Goal: Information Seeking & Learning: Learn about a topic

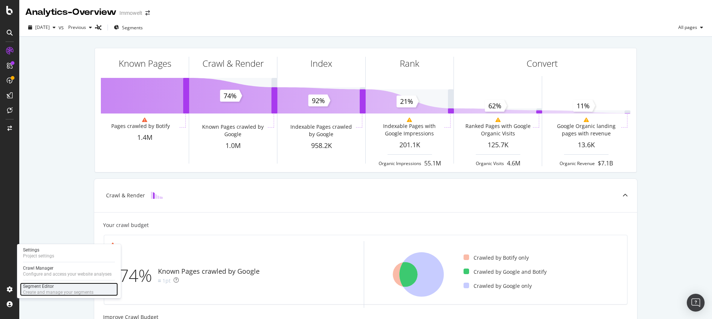
click at [49, 286] on div "Segment Editor" at bounding box center [58, 287] width 71 height 6
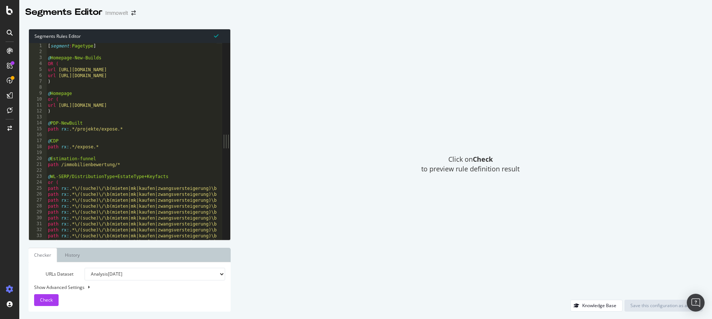
click at [203, 279] on select "Analysis 2025 Sep. 12th Analysis 2025 Sep. 5th Analysis 2025 Aug. 29th Analysis…" at bounding box center [155, 274] width 141 height 13
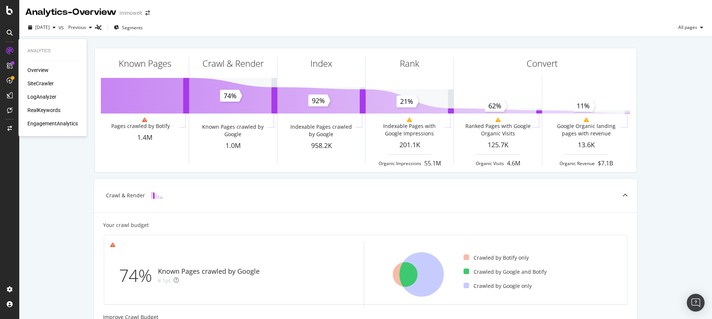
click at [51, 71] on div "Overview" at bounding box center [52, 69] width 50 height 7
click at [39, 69] on div "Overview" at bounding box center [37, 69] width 21 height 7
click at [37, 70] on div "Overview" at bounding box center [37, 69] width 21 height 7
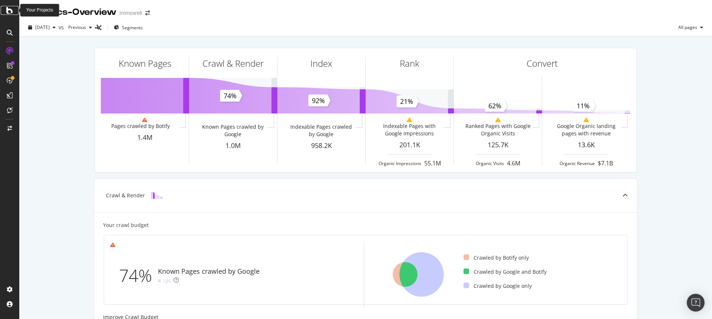
click at [8, 8] on icon at bounding box center [9, 10] width 7 height 9
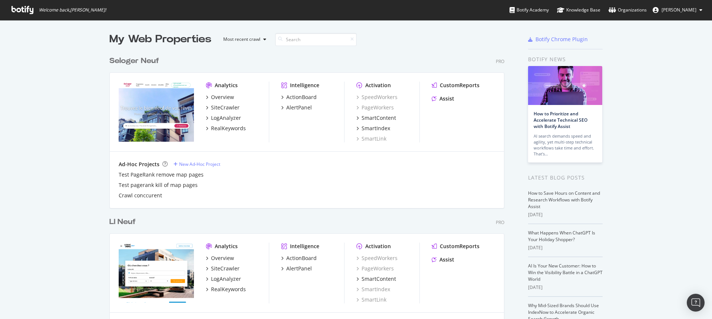
scroll to position [314, 701]
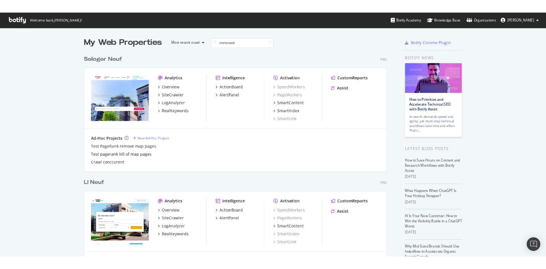
scroll to position [169, 396]
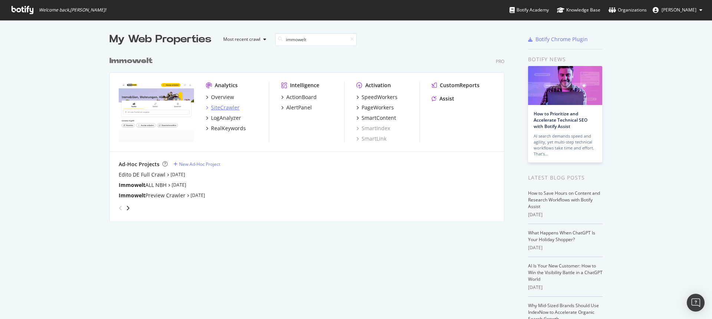
type input "immowelt"
click at [218, 108] on div "SiteCrawler" at bounding box center [225, 107] width 29 height 7
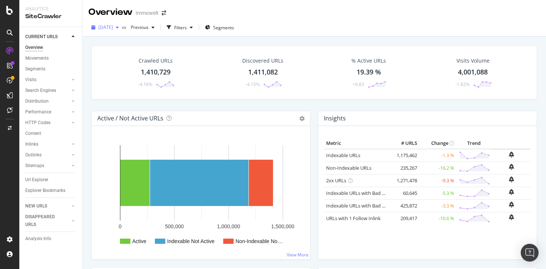
click at [113, 28] on span "2025 Sep. 12th" at bounding box center [105, 27] width 14 height 6
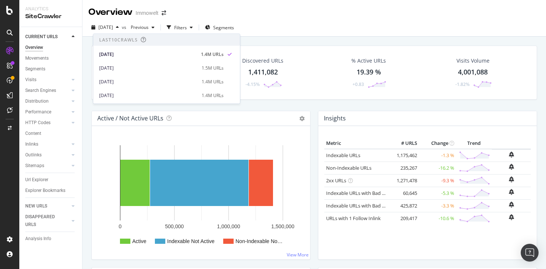
click at [301, 47] on div "Crawled URLs 1,410,729 -4.16% Discovered URLs 1,411,082 -4.15% % Active URLs 19…" at bounding box center [313, 73] width 445 height 54
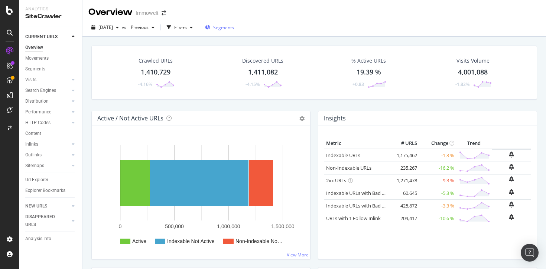
click at [237, 29] on button "Segments" at bounding box center [219, 28] width 35 height 12
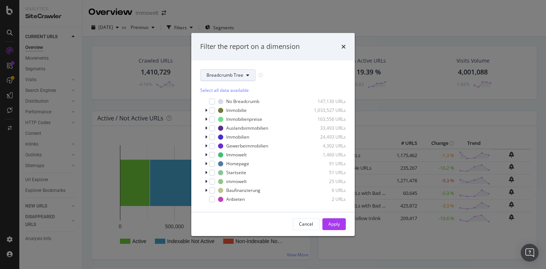
click at [232, 70] on button "Breadcrumb Tree" at bounding box center [227, 75] width 55 height 12
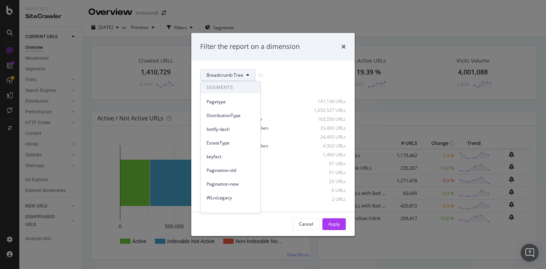
click at [232, 95] on div "Pagetype" at bounding box center [230, 101] width 60 height 14
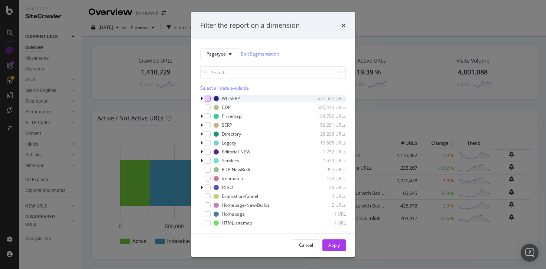
click at [206, 99] on div "modal" at bounding box center [207, 99] width 6 height 6
click at [330, 244] on div "Apply" at bounding box center [334, 245] width 12 height 6
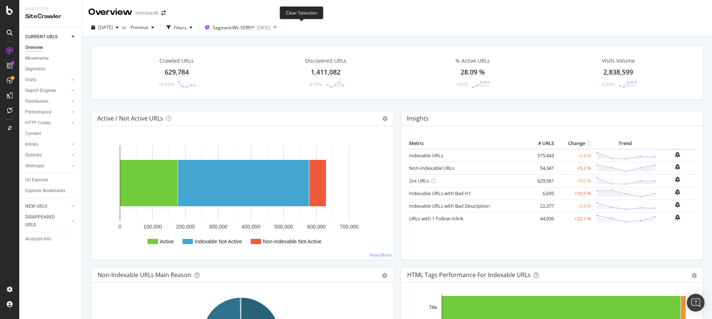
click at [280, 27] on icon at bounding box center [275, 27] width 9 height 10
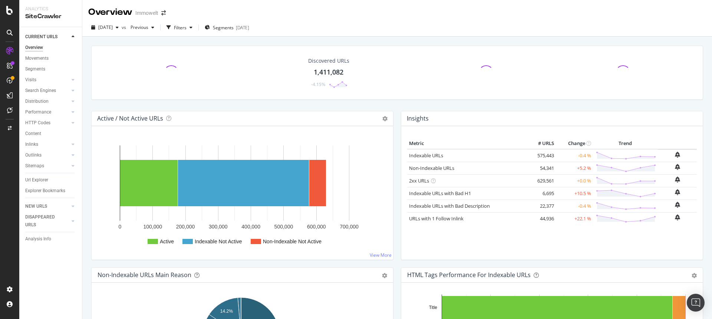
click at [302, 28] on div "2025 Sep. 12th vs Previous Filters Segments 2025-09-08" at bounding box center [397, 29] width 630 height 15
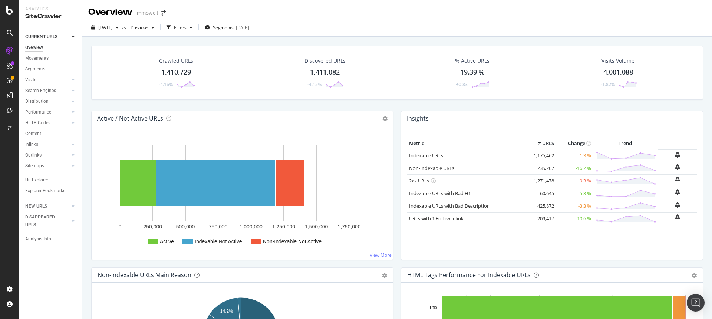
click at [171, 76] on div "1,410,729" at bounding box center [176, 73] width 30 height 10
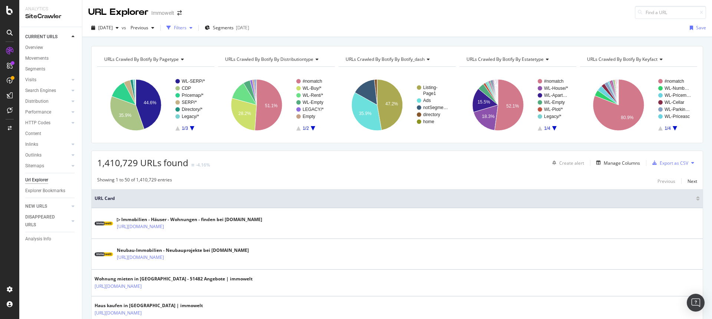
click at [187, 24] on div "Filters" at bounding box center [180, 27] width 13 height 6
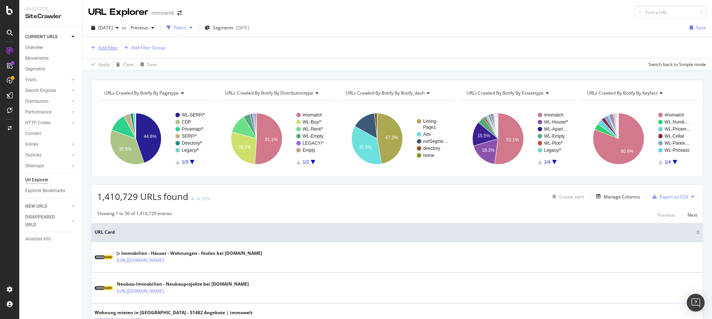
click at [100, 46] on div "Add Filter" at bounding box center [108, 48] width 20 height 6
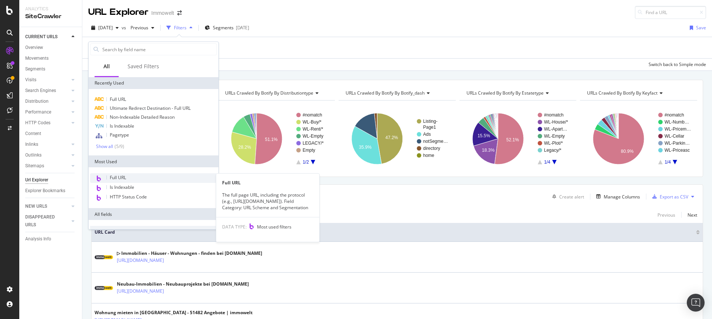
click at [121, 180] on span "Full URL" at bounding box center [118, 177] width 16 height 6
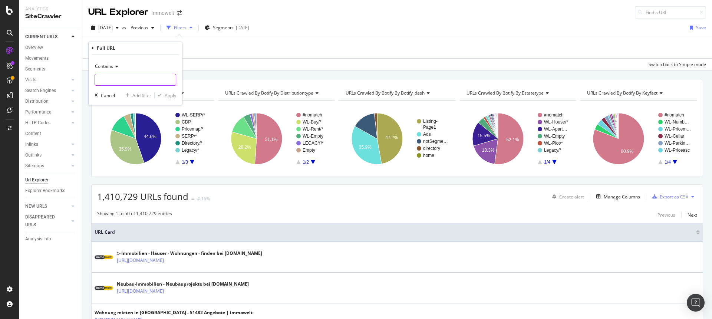
click at [117, 75] on input "text" at bounding box center [135, 80] width 81 height 12
paste input "das-ikea-tiny-house-die-geniale-loesung-fuer-wenig-platz-und-budget"
type input "das-ikea-tiny-house-die-geniale-loesung-fuer-wenig-platz-und-budget"
click at [169, 94] on div "Apply" at bounding box center [171, 95] width 12 height 6
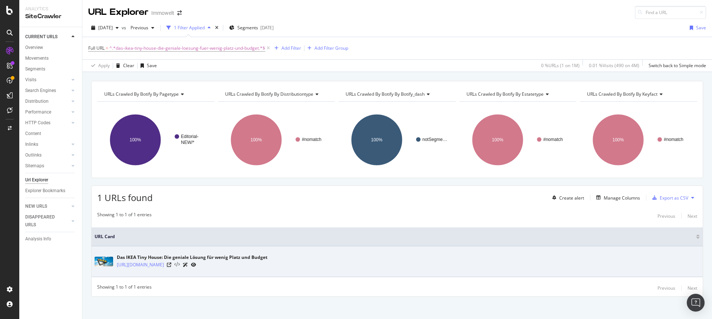
click at [180, 264] on icon at bounding box center [177, 264] width 6 height 5
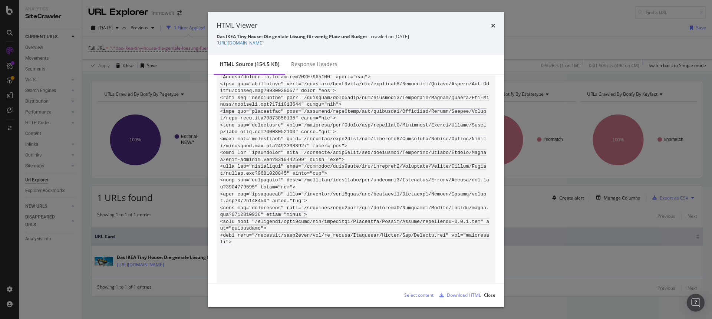
scroll to position [543, 0]
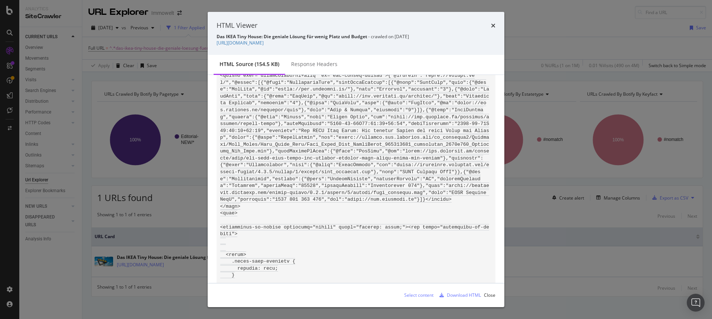
scroll to position [249, 0]
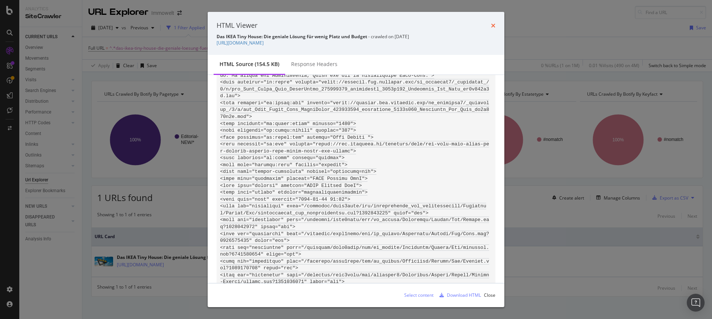
click at [494, 26] on icon "times" at bounding box center [493, 26] width 4 height 6
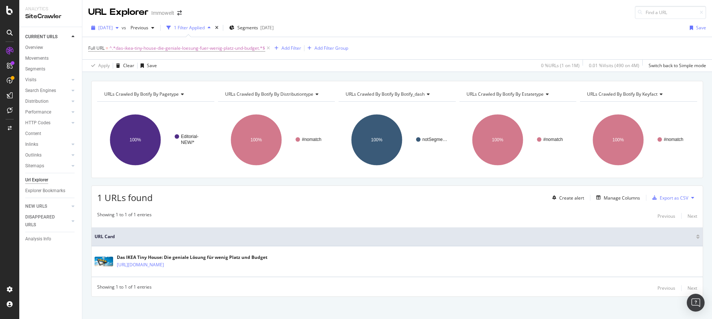
click at [115, 33] on div "2025 Sep. 12th" at bounding box center [104, 27] width 33 height 11
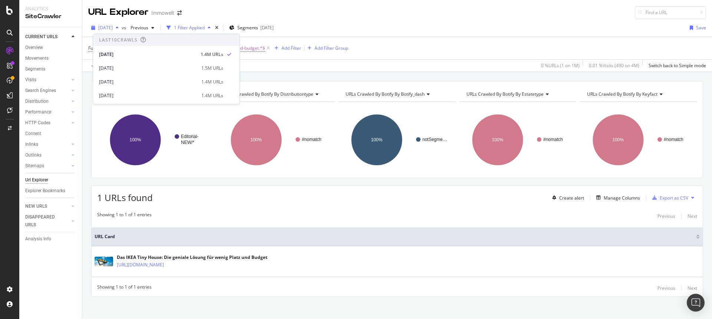
click at [113, 29] on span "2025 Sep. 12th" at bounding box center [105, 27] width 14 height 6
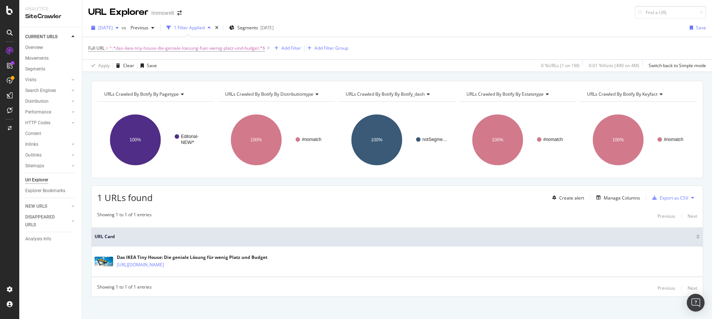
click at [113, 29] on span "2025 Sep. 12th" at bounding box center [105, 27] width 14 height 6
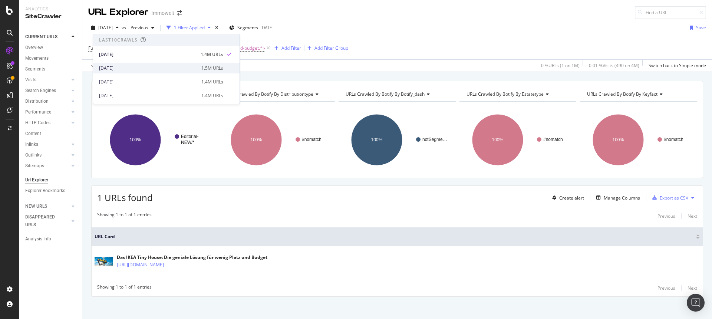
click at [120, 67] on div "2025 Sep. 5th" at bounding box center [148, 68] width 98 height 7
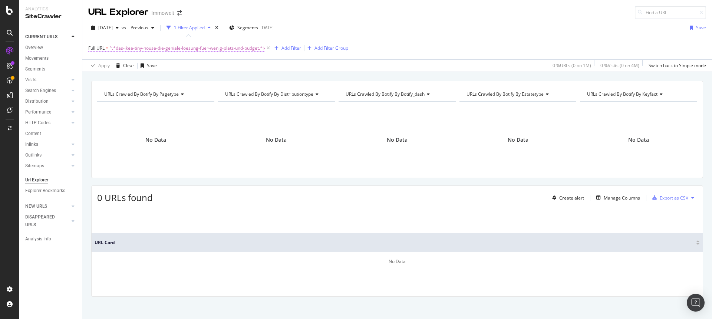
click at [210, 47] on span "^.*das-ikea-tiny-house-die-geniale-loesung-fuer-wenig-platz-und-budget.*$" at bounding box center [187, 48] width 156 height 10
drag, startPoint x: 107, startPoint y: 80, endPoint x: 82, endPoint y: 76, distance: 25.1
click at [82, 76] on body "Analytics SiteCrawler CURRENT URLS Overview Movements Segments Visits Analysis …" at bounding box center [356, 159] width 712 height 319
drag, startPoint x: 104, startPoint y: 80, endPoint x: 109, endPoint y: 80, distance: 5.2
click at [105, 80] on input "das-ikea-tiny-house-die-geniale-loesung-fuer-wenig-platz-und-budget" at bounding box center [130, 79] width 70 height 12
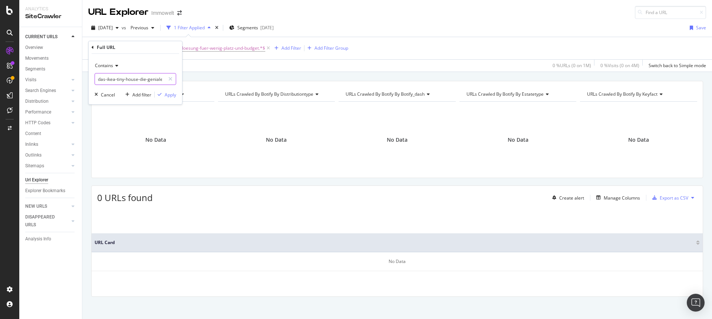
click at [109, 81] on input "das-ikea-tiny-house-die-geniale-loesung-fuer-wenig-platz-und-budget" at bounding box center [130, 79] width 70 height 12
click at [154, 79] on input "ikea-tiny-house-die-geniale-loesung-fuer-wenig-platz-und-budget" at bounding box center [130, 79] width 70 height 12
click at [161, 79] on input "ikea-tiny-house-die-loesung-fuer-wenig-platz-und-budget" at bounding box center [130, 79] width 70 height 12
click at [160, 80] on input "ikea-tiny-house-dieer-wenig-platz-und-budget" at bounding box center [130, 79] width 70 height 12
click at [158, 81] on input "ikea-tiny-house-dielatz-und-budget" at bounding box center [130, 79] width 70 height 12
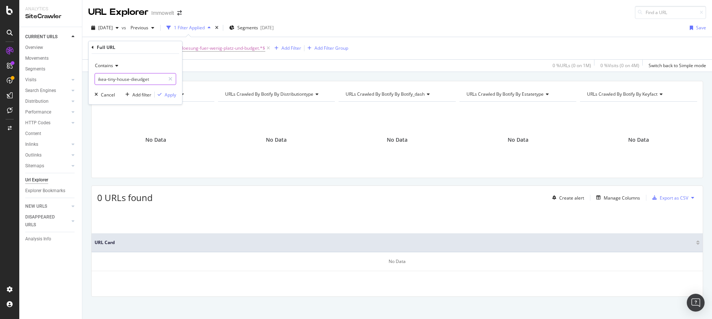
click at [158, 82] on input "ikea-tiny-house-dieudget" at bounding box center [130, 79] width 70 height 12
type input "ikea-tiny"
click at [163, 93] on div "button" at bounding box center [160, 94] width 10 height 4
click at [115, 43] on span "^.*ikea-tiny.*$" at bounding box center [124, 48] width 30 height 10
click at [128, 78] on input "ikea-tiny" at bounding box center [130, 79] width 70 height 12
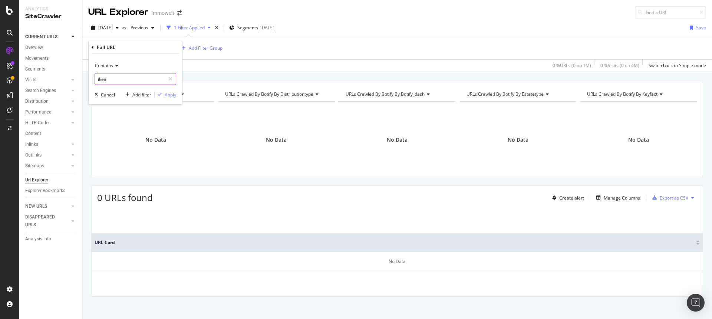
type input "ikea"
click at [169, 92] on div "Apply" at bounding box center [171, 95] width 12 height 6
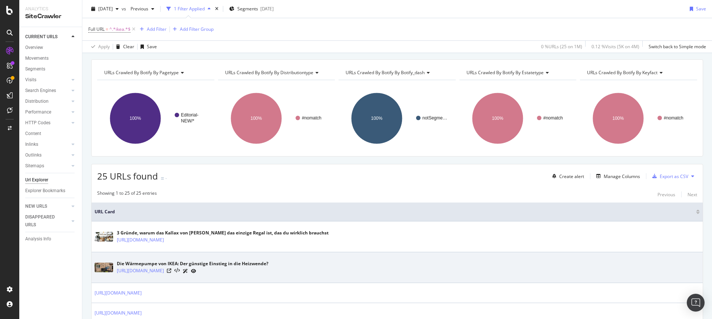
scroll to position [21, 0]
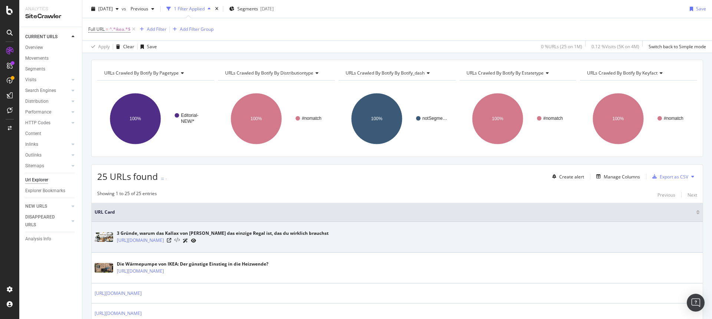
click at [180, 239] on icon at bounding box center [177, 240] width 6 height 5
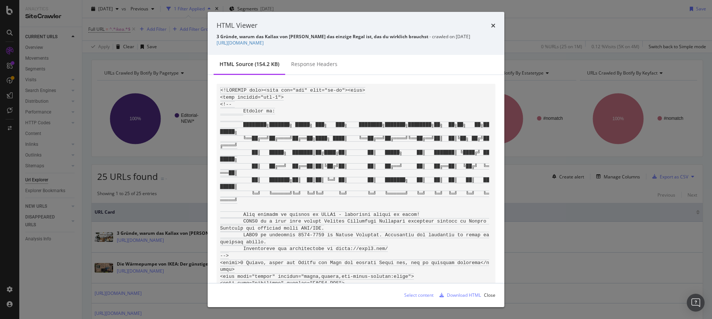
scroll to position [270, 0]
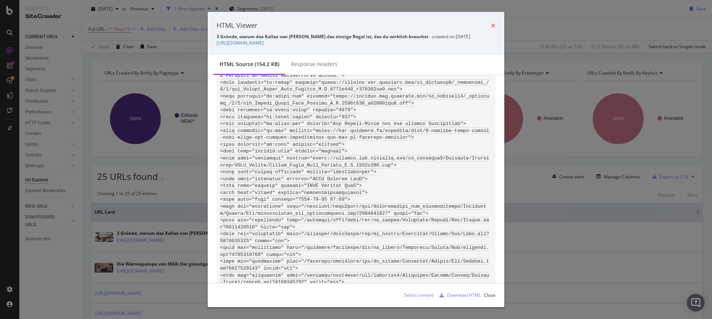
click at [494, 24] on icon "times" at bounding box center [493, 26] width 4 height 6
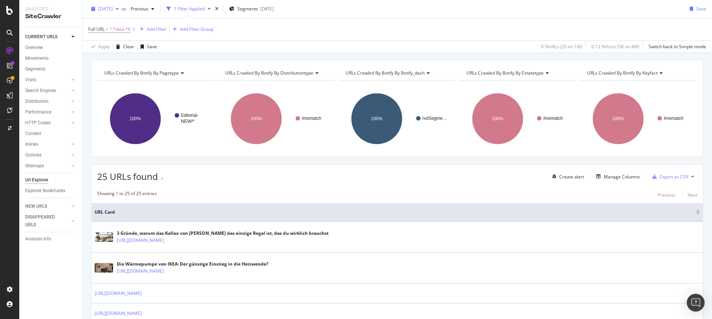
click at [113, 9] on span "2025 Sep. 5th" at bounding box center [105, 9] width 14 height 6
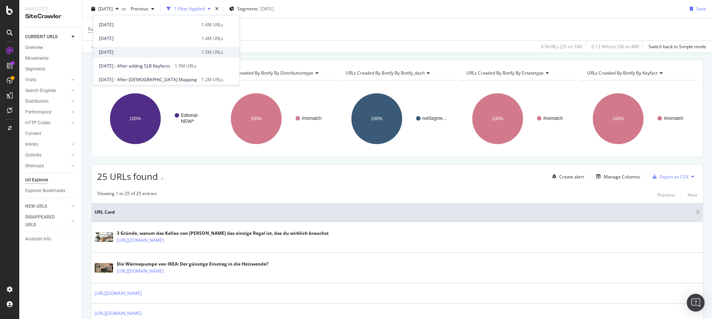
click at [122, 51] on div "2025 Aug. 8th" at bounding box center [148, 52] width 98 height 7
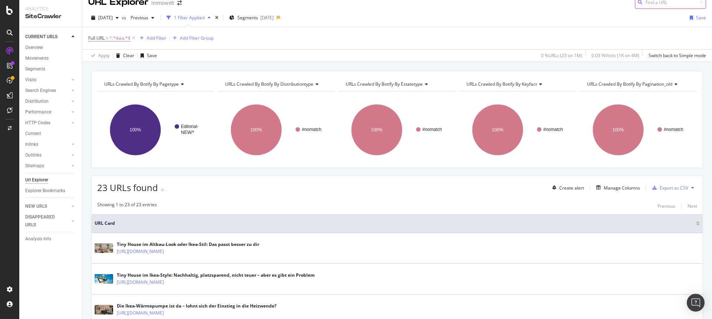
scroll to position [42, 0]
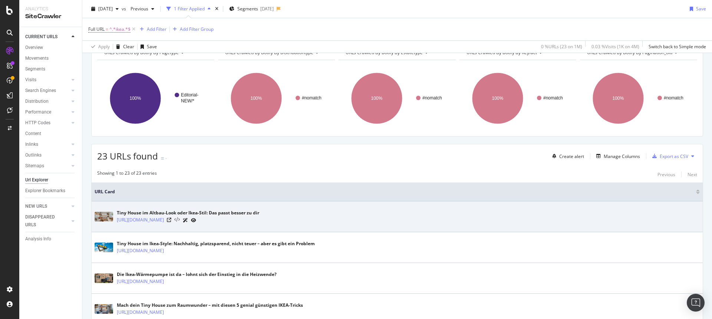
click at [180, 220] on icon at bounding box center [177, 219] width 6 height 5
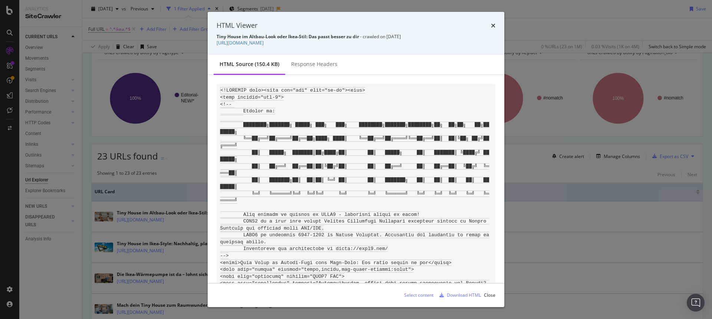
scroll to position [284, 0]
